Goal: Find specific page/section: Find specific page/section

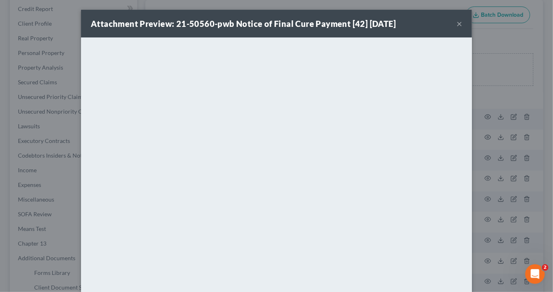
click at [457, 24] on button "×" at bounding box center [460, 24] width 6 height 10
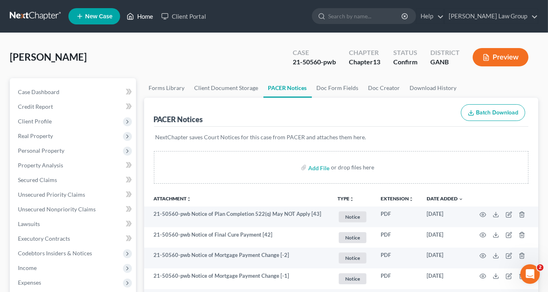
click at [143, 18] on link "Home" at bounding box center [140, 16] width 35 height 15
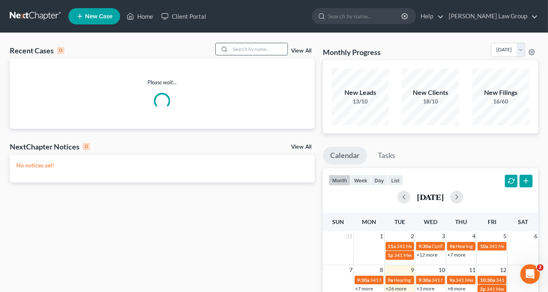
click at [239, 49] on input "search" at bounding box center [259, 49] width 57 height 12
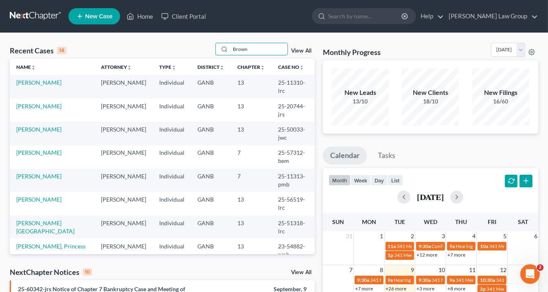
type input "Brown"
drag, startPoint x: 289, startPoint y: 128, endPoint x: 262, endPoint y: 128, distance: 27.3
click at [272, 145] on td "25-57312-bem" at bounding box center [293, 156] width 43 height 23
copy td "25-57312"
